Goal: Find contact information: Find contact information

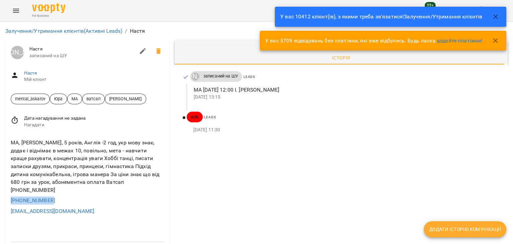
drag, startPoint x: 55, startPoint y: 194, endPoint x: 1, endPoint y: 194, distance: 53.7
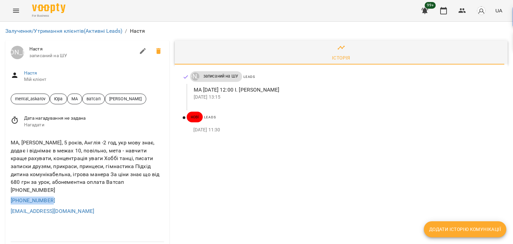
copy link "+447507602580"
click at [110, 169] on div "МА, Діана, 5 років, Англія -2 год, укр мову знає, додає і віднімає в межах 10, …" at bounding box center [87, 166] width 156 height 58
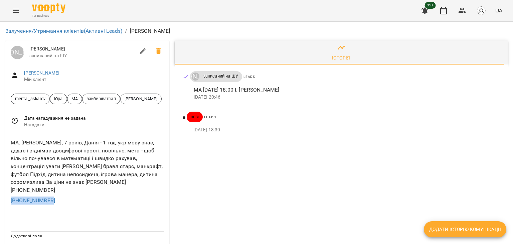
drag, startPoint x: 61, startPoint y: 194, endPoint x: 0, endPoint y: 192, distance: 61.1
copy link "[PHONE_NUMBER]"
